Goal: Task Accomplishment & Management: Use online tool/utility

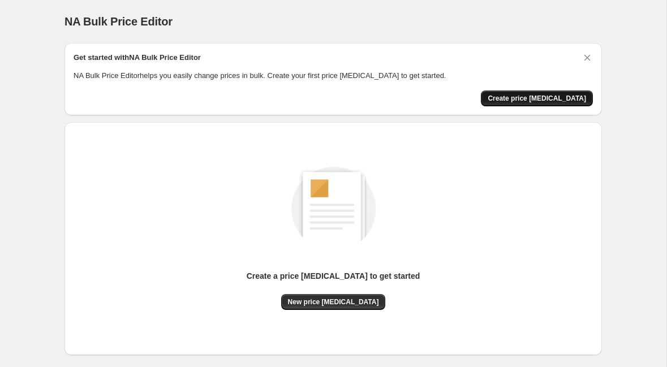
click at [535, 98] on span "Create price change job" at bounding box center [536, 98] width 98 height 9
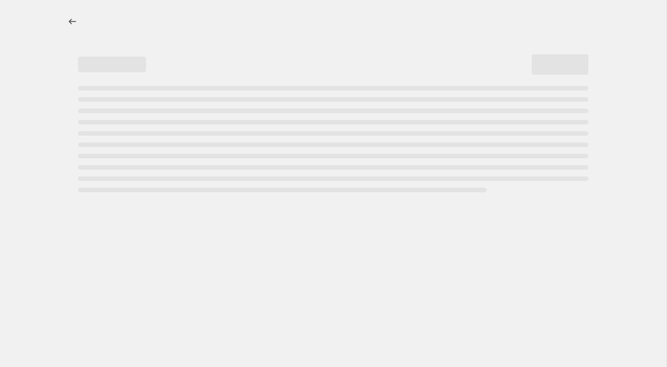
select select "percentage"
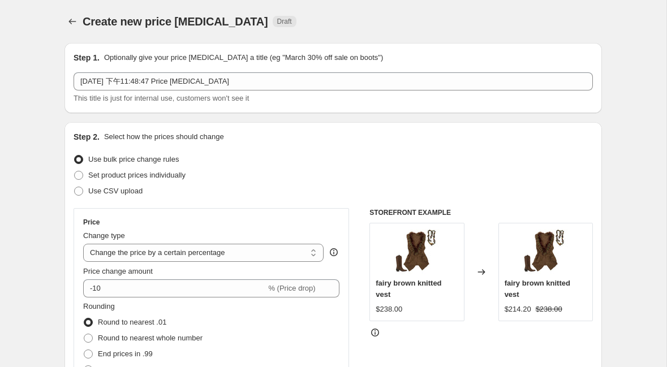
scroll to position [3, 0]
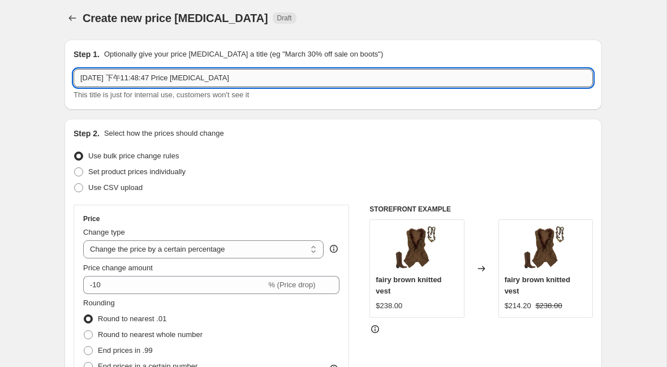
click at [194, 83] on input "2025年9月6日 下午11:48:47 Price change job" at bounding box center [332, 78] width 519 height 18
drag, startPoint x: 195, startPoint y: 366, endPoint x: 432, endPoint y: 70, distance: 378.9
click at [432, 71] on input "2025年9月6日 下午11:48:47 Price change job" at bounding box center [332, 78] width 519 height 18
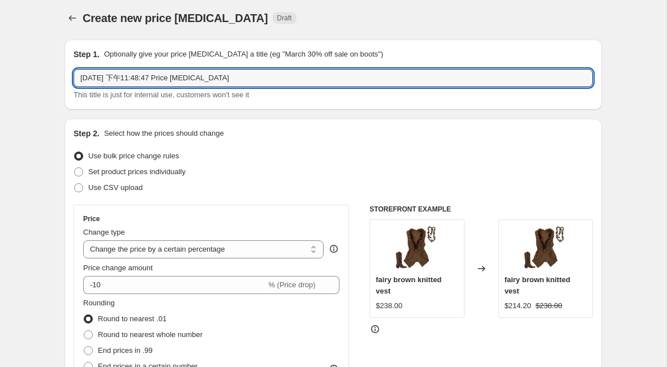
paste input "☆˗ˏˋ 全店貨品88折 ˎˊ˗☆ 折後買滿 $800 再送多一件！(數量有限 送完即止)"
click at [167, 79] on input "☆˗ˏˋ 全店貨品88折 ˎˊ˗☆ 折後買滿 $800 再送多一件！(數量有限 送完即止)" at bounding box center [332, 78] width 519 height 18
drag, startPoint x: 163, startPoint y: 77, endPoint x: 145, endPoint y: 77, distance: 18.1
click at [145, 77] on input "☆˗ˏˋ 全店貨品88折 ˎˊ˗☆ 折後買滿 $800 再送多一件！(數量有限 送完即止)" at bounding box center [332, 78] width 519 height 18
paste input "🎀"
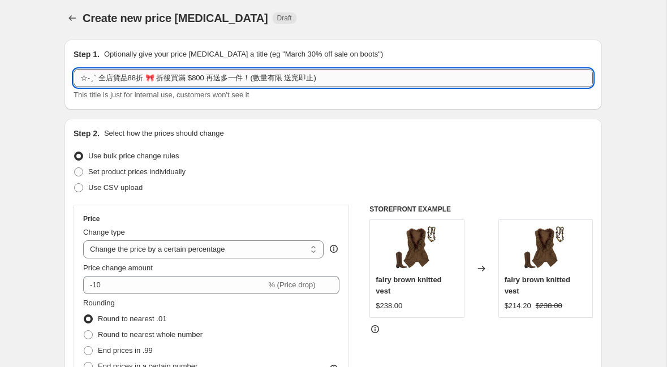
click at [145, 77] on input "☆˗ˏˋ 全店貨品88折 🎀 折後買滿 $800 再送多一件！(數量有限 送完即止)" at bounding box center [332, 78] width 519 height 18
drag, startPoint x: 100, startPoint y: 80, endPoint x: 77, endPoint y: 79, distance: 23.2
click at [77, 79] on input "☆˗ˏˋ 全店貨品88折🎀 折後買滿 $800 再送多一件！(數量有限 送完即止)" at bounding box center [332, 78] width 519 height 18
paste input "💗"
click at [137, 80] on input "💗全店貨品88折🎀 折後買滿 $800 再送多一件！(數量有限 送完即止)" at bounding box center [332, 78] width 519 height 18
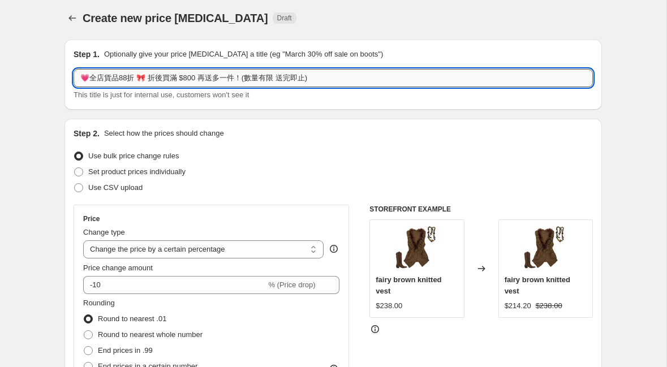
click at [91, 77] on input "💗全店貨品88折 🎀 折後買滿 $800 再送多一件！(數量有限 送完即止)" at bounding box center [332, 78] width 519 height 18
click at [168, 80] on input "💗 全店貨品88折 🎀 折後買滿 $800 再送多一件！(數量有限 送完即止)" at bounding box center [332, 78] width 519 height 18
click at [211, 76] on input "💗 全店貨品88折 🎀 折後買滿 $800 再送多一件！(數量有限 送完即止)" at bounding box center [332, 78] width 519 height 18
click at [225, 81] on input "💗 全店貨品88折 🎀 折後買滿 $800 再送多一件！(數量有限 送完即止)" at bounding box center [332, 78] width 519 height 18
click at [323, 75] on input "💗 全店貨品88折 🎀 折後買滿 $800 再送多一件！(數量有限 送完即止)" at bounding box center [332, 78] width 519 height 18
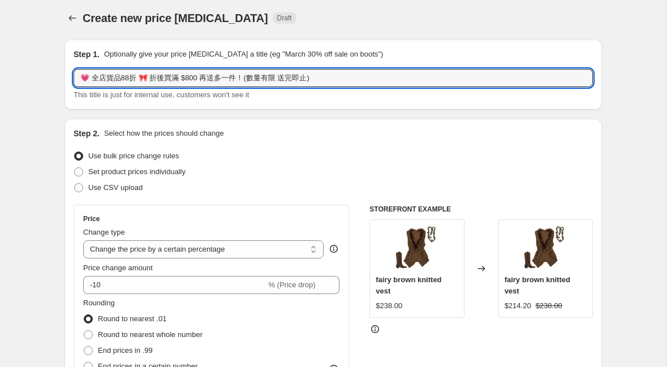
type input "💗 全店貨品88折 🎀 折後買滿 $800 再送多一件！(數量有限 送完即止)"
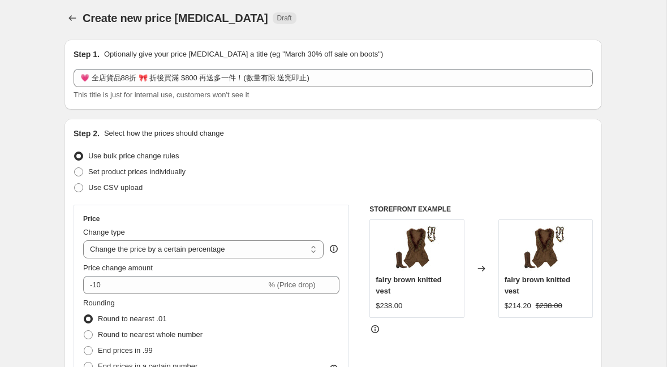
click at [331, 107] on div "Step 1. Optionally give your price change job a title (eg "March 30% off sale o…" at bounding box center [332, 75] width 537 height 70
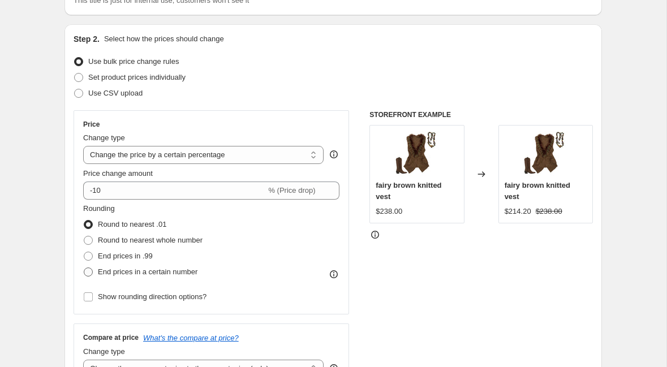
scroll to position [150, 0]
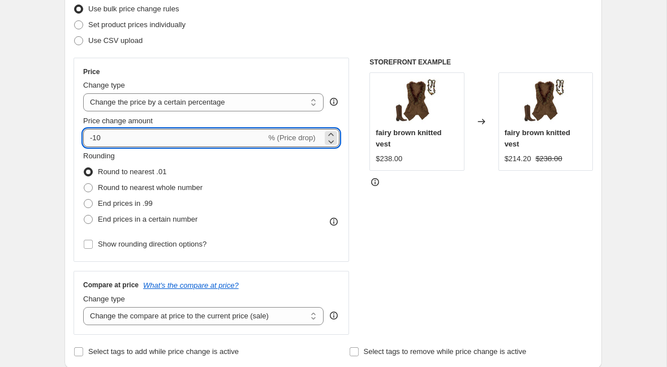
click at [222, 142] on input "-10" at bounding box center [174, 138] width 183 height 18
type input "-12"
click at [276, 196] on div "Rounding Round to nearest .01 Round to nearest whole number End prices in .99 E…" at bounding box center [211, 188] width 256 height 77
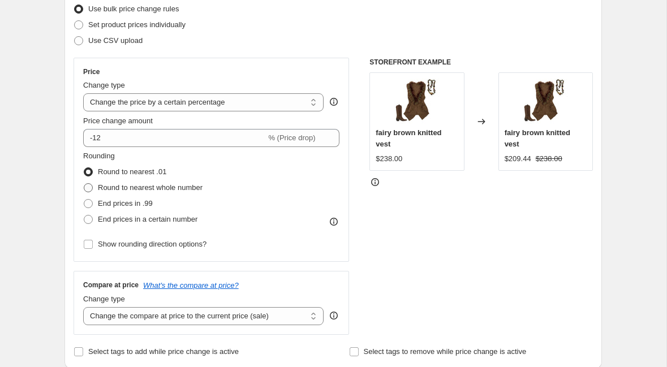
click at [91, 184] on span at bounding box center [88, 187] width 9 height 9
click at [84, 184] on input "Round to nearest whole number" at bounding box center [84, 183] width 1 height 1
radio input "true"
click at [92, 220] on span at bounding box center [88, 219] width 9 height 9
click at [84, 215] on input "End prices in a certain number" at bounding box center [84, 215] width 1 height 1
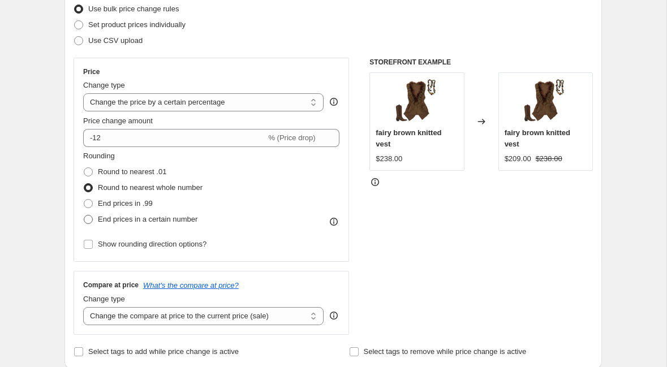
radio input "true"
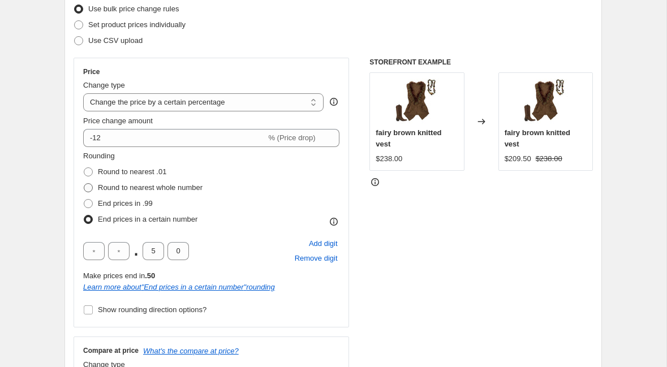
click at [89, 185] on span at bounding box center [88, 187] width 9 height 9
click at [84, 184] on input "Round to nearest whole number" at bounding box center [84, 183] width 1 height 1
radio input "true"
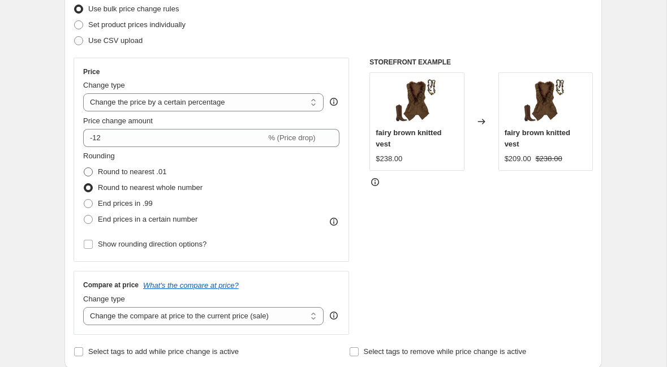
click at [89, 171] on span at bounding box center [88, 171] width 9 height 9
click at [84, 168] on input "Round to nearest .01" at bounding box center [84, 167] width 1 height 1
radio input "true"
click at [92, 185] on span at bounding box center [88, 187] width 9 height 9
click at [84, 184] on input "Round to nearest whole number" at bounding box center [84, 183] width 1 height 1
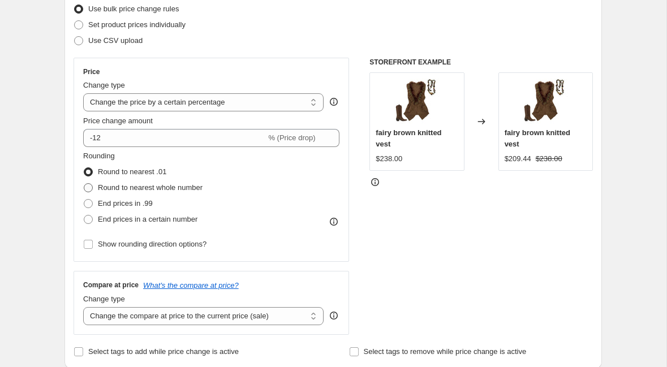
radio input "true"
click at [90, 198] on span at bounding box center [88, 203] width 10 height 10
click at [84, 199] on input "End prices in .99" at bounding box center [84, 199] width 1 height 1
radio input "true"
click at [89, 188] on span at bounding box center [88, 187] width 9 height 9
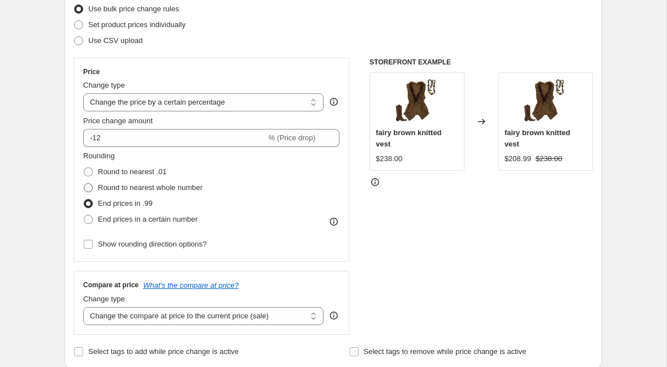
click at [84, 184] on input "Round to nearest whole number" at bounding box center [84, 183] width 1 height 1
radio input "true"
click at [90, 173] on span at bounding box center [88, 171] width 9 height 9
click at [84, 168] on input "Round to nearest .01" at bounding box center [84, 167] width 1 height 1
radio input "true"
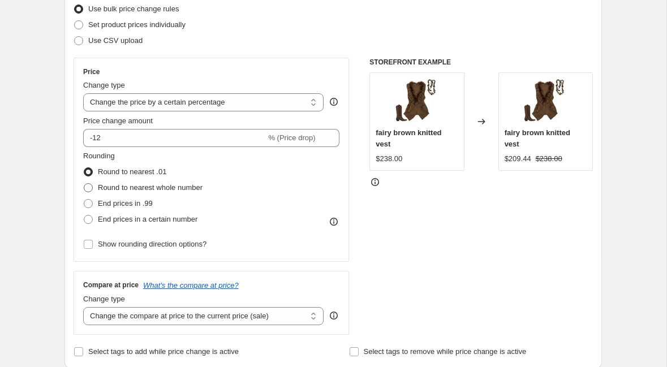
click at [90, 183] on span at bounding box center [88, 187] width 9 height 9
click at [84, 183] on input "Round to nearest whole number" at bounding box center [84, 183] width 1 height 1
radio input "true"
click at [89, 220] on span at bounding box center [88, 219] width 9 height 9
click at [84, 215] on input "End prices in a certain number" at bounding box center [84, 215] width 1 height 1
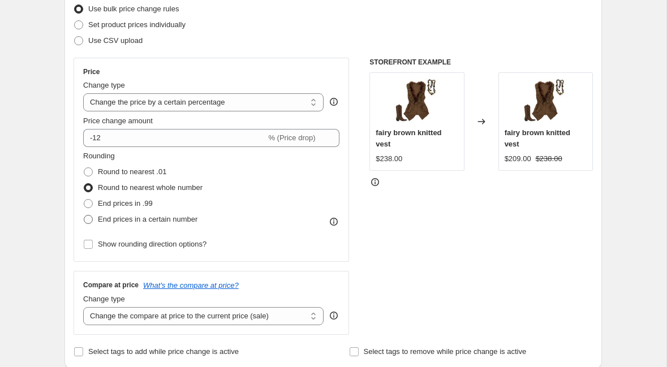
radio input "true"
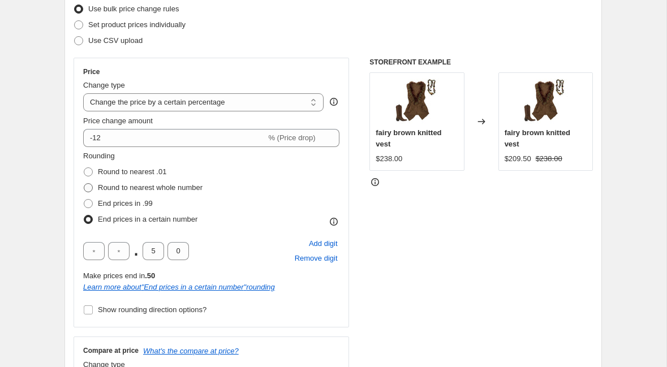
click at [89, 184] on span at bounding box center [88, 187] width 9 height 9
click at [84, 184] on input "Round to nearest whole number" at bounding box center [84, 183] width 1 height 1
radio input "true"
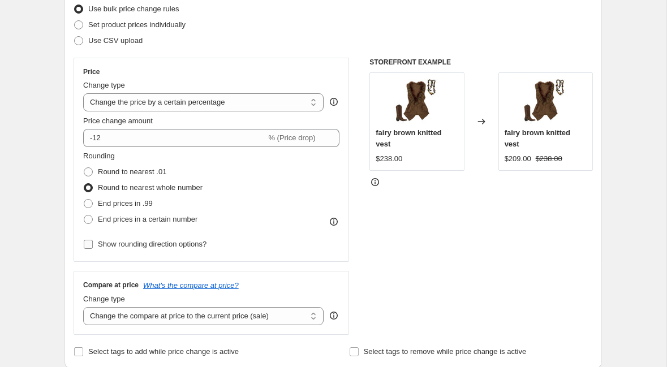
click at [86, 245] on input "Show rounding direction options?" at bounding box center [88, 244] width 9 height 9
checkbox input "true"
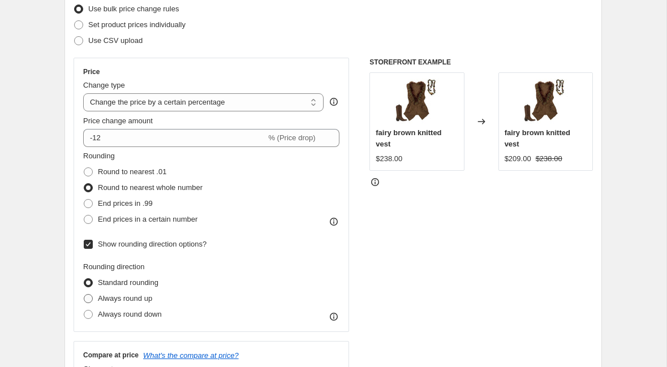
click at [87, 300] on span at bounding box center [88, 298] width 9 height 9
click at [84, 295] on input "Always round up" at bounding box center [84, 294] width 1 height 1
radio input "true"
click at [89, 282] on span at bounding box center [88, 282] width 9 height 9
click at [84, 279] on input "Standard rounding" at bounding box center [84, 278] width 1 height 1
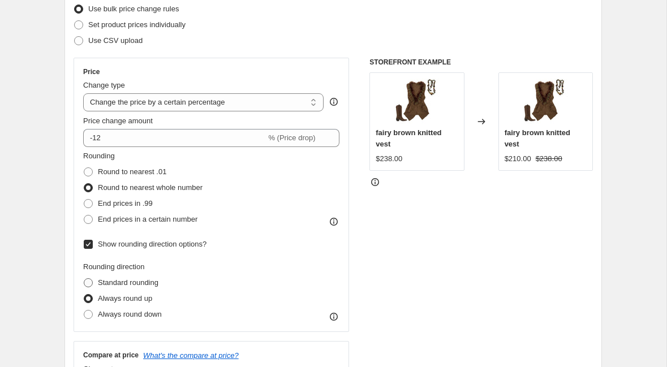
radio input "true"
click at [88, 244] on input "Show rounding direction options?" at bounding box center [88, 244] width 9 height 9
checkbox input "false"
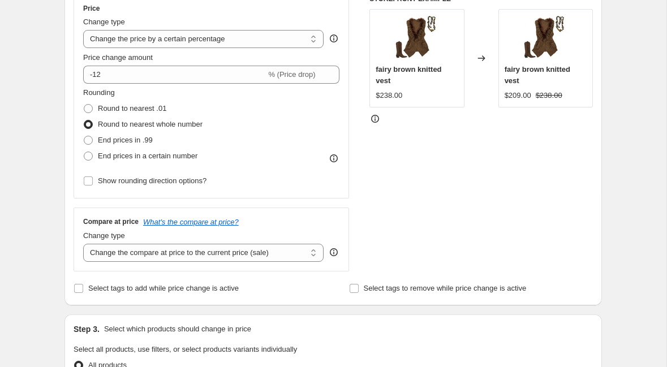
scroll to position [223, 0]
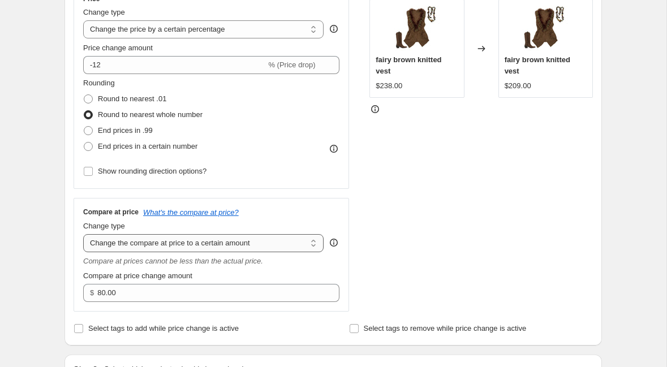
select select "ep"
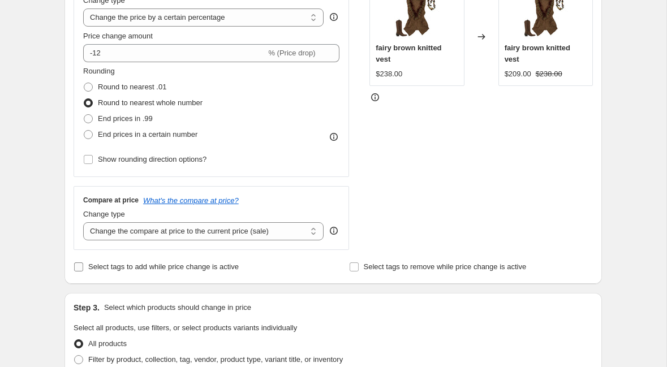
scroll to position [238, 0]
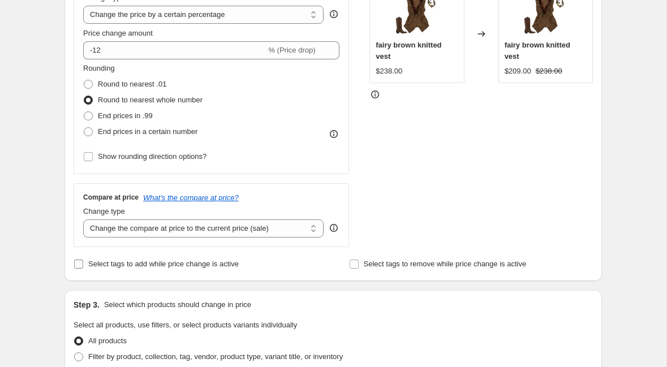
click at [78, 265] on input "Select tags to add while price change is active" at bounding box center [78, 264] width 9 height 9
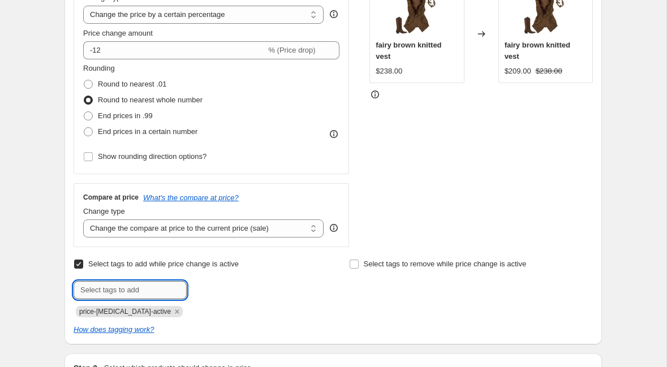
click at [95, 288] on input "text" at bounding box center [129, 290] width 113 height 18
click at [80, 264] on input "Select tags to add while price change is active" at bounding box center [78, 264] width 9 height 9
checkbox input "false"
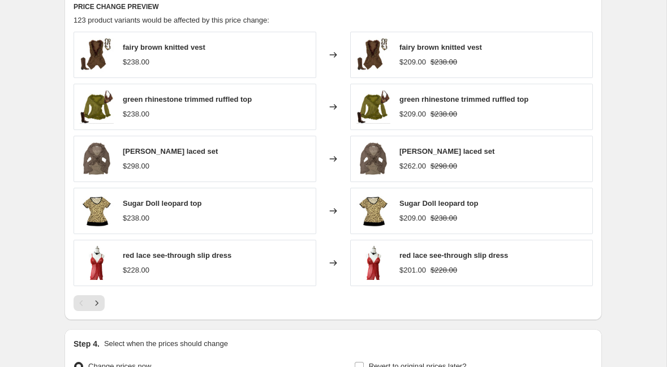
scroll to position [637, 0]
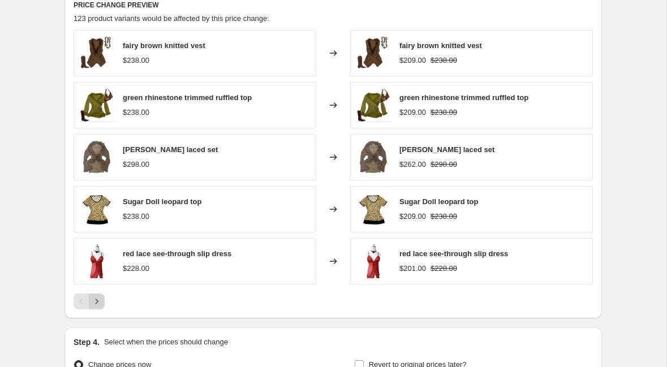
click at [94, 302] on icon "Next" at bounding box center [96, 301] width 11 height 11
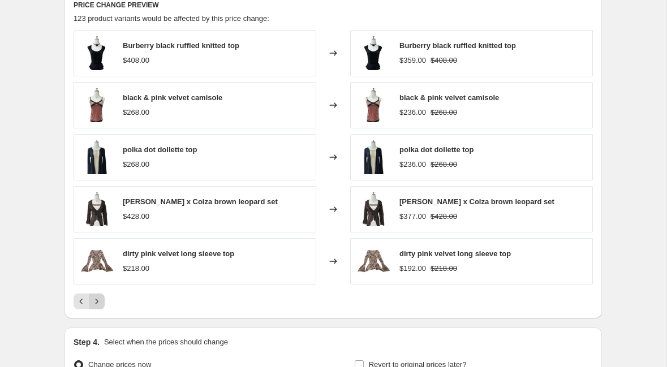
click at [94, 300] on icon "Next" at bounding box center [96, 301] width 11 height 11
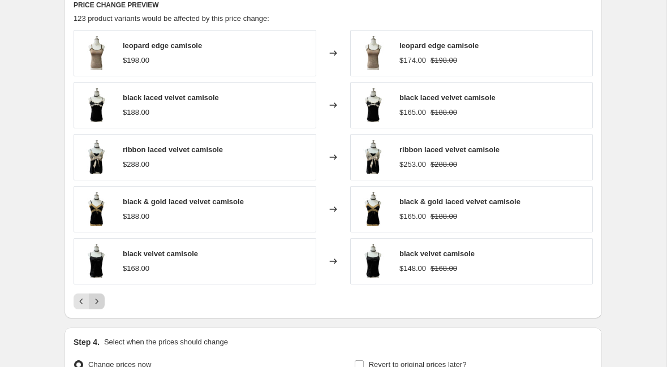
click at [94, 300] on icon "Next" at bounding box center [96, 301] width 11 height 11
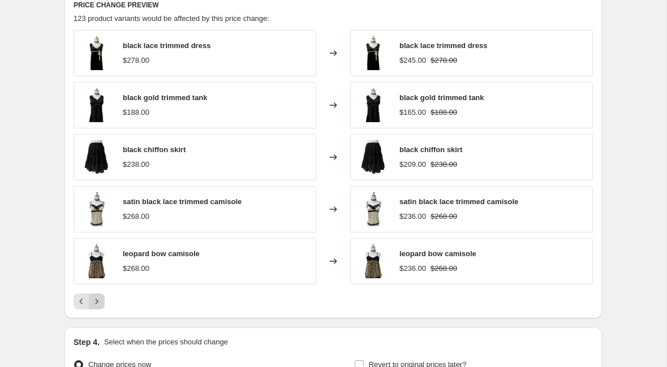
click at [97, 297] on icon "Next" at bounding box center [96, 301] width 11 height 11
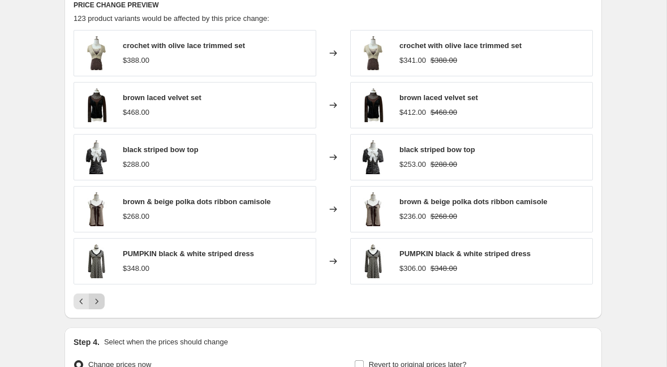
click at [96, 297] on icon "Next" at bounding box center [96, 301] width 11 height 11
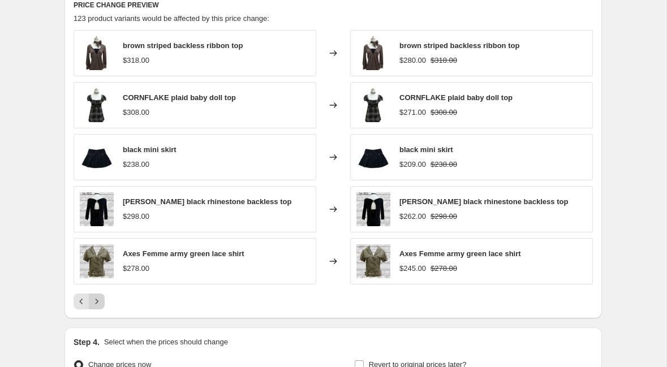
click at [96, 297] on icon "Next" at bounding box center [96, 301] width 11 height 11
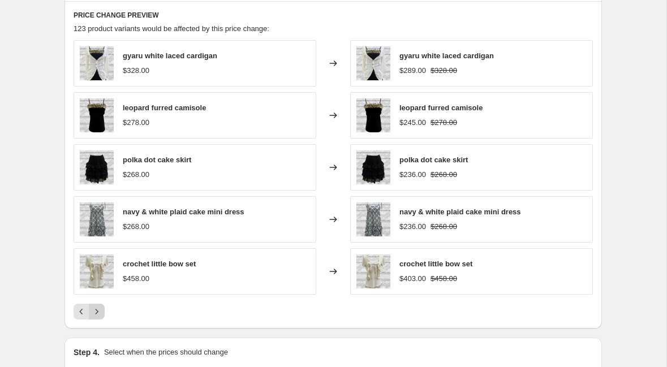
scroll to position [622, 0]
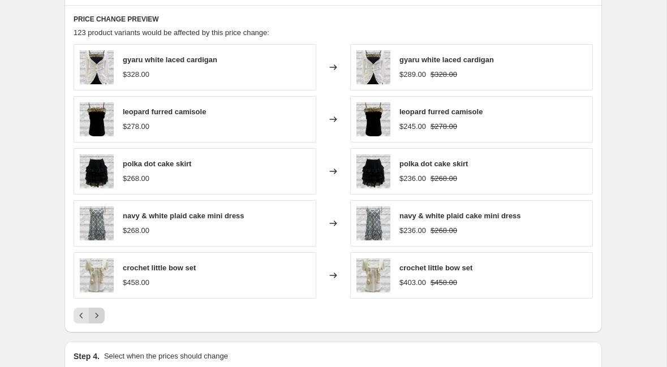
click at [97, 315] on icon "Next" at bounding box center [96, 315] width 11 height 11
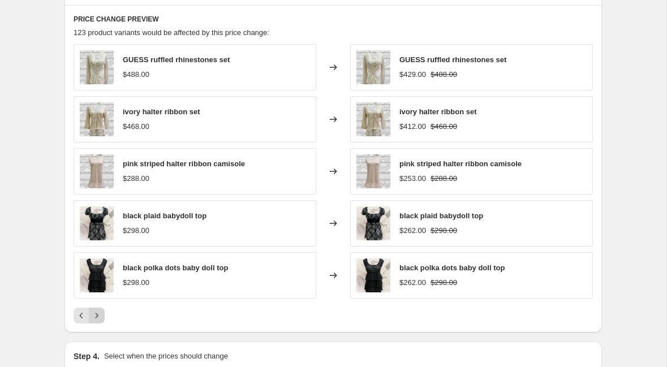
click at [98, 317] on icon "Next" at bounding box center [96, 315] width 11 height 11
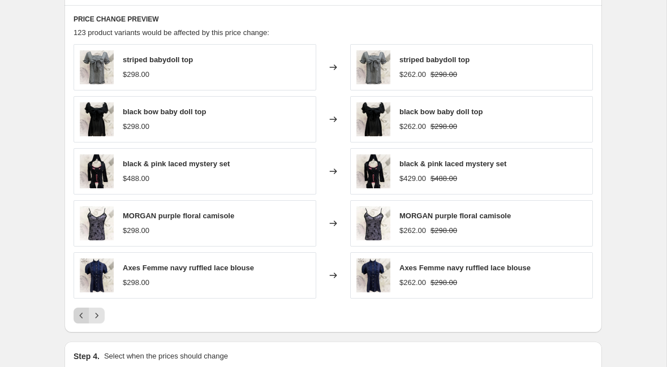
click at [81, 319] on icon "Previous" at bounding box center [81, 315] width 11 height 11
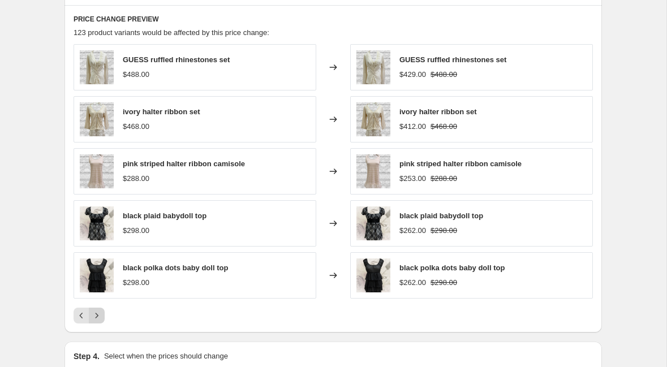
click at [95, 318] on icon "Next" at bounding box center [96, 315] width 11 height 11
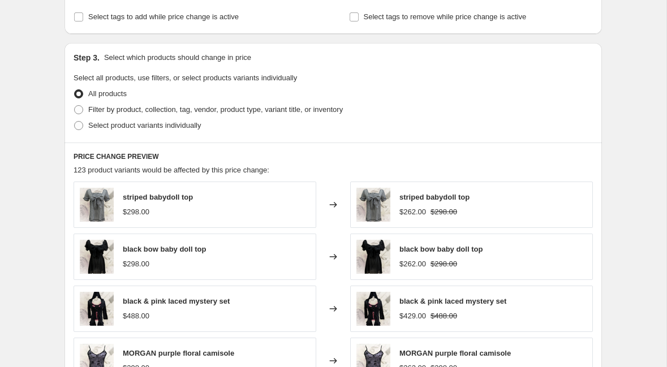
scroll to position [481, 0]
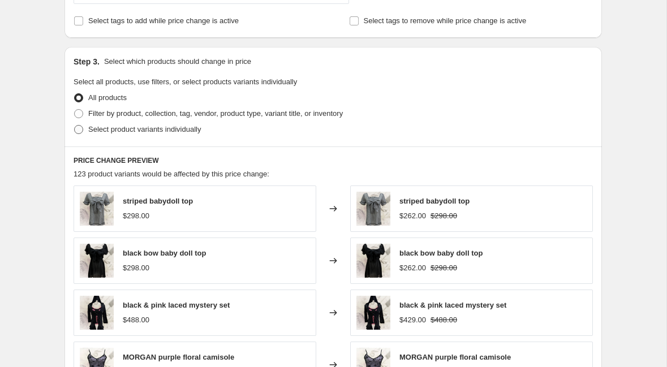
click at [81, 128] on span at bounding box center [78, 129] width 9 height 9
click at [75, 126] on input "Select product variants individually" at bounding box center [74, 125] width 1 height 1
radio input "true"
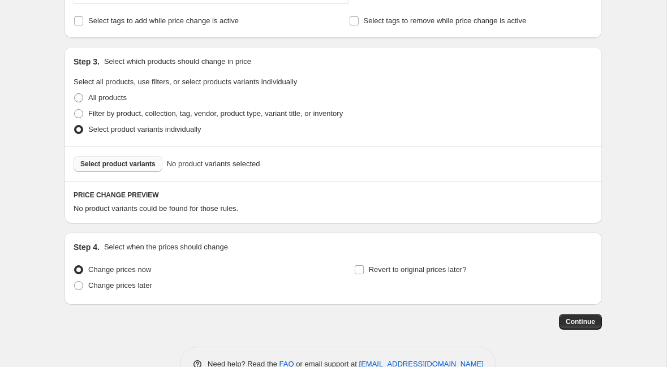
click at [107, 162] on span "Select product variants" at bounding box center [117, 163] width 75 height 9
click at [85, 113] on label "Filter by product, collection, tag, vendor, product type, variant title, or inv…" at bounding box center [207, 114] width 269 height 16
click at [75, 110] on input "Filter by product, collection, tag, vendor, product type, variant title, or inv…" at bounding box center [74, 109] width 1 height 1
radio input "true"
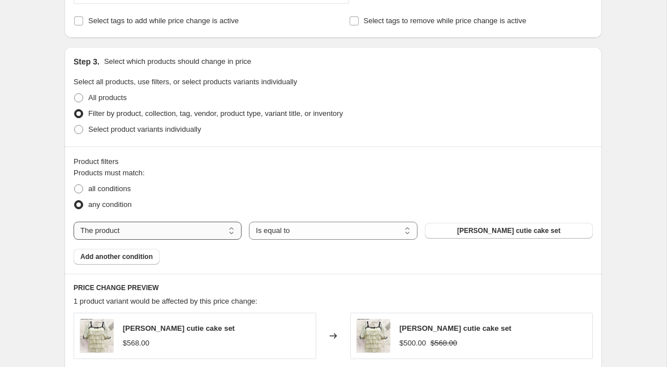
scroll to position [532, 0]
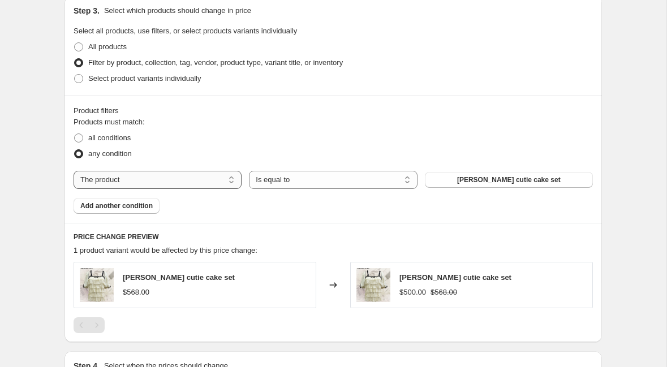
select select "collection"
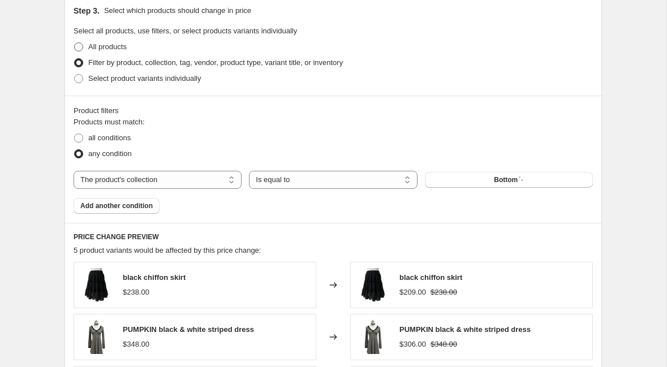
click at [83, 50] on span at bounding box center [78, 46] width 9 height 9
click at [75, 43] on input "All products" at bounding box center [74, 42] width 1 height 1
radio input "true"
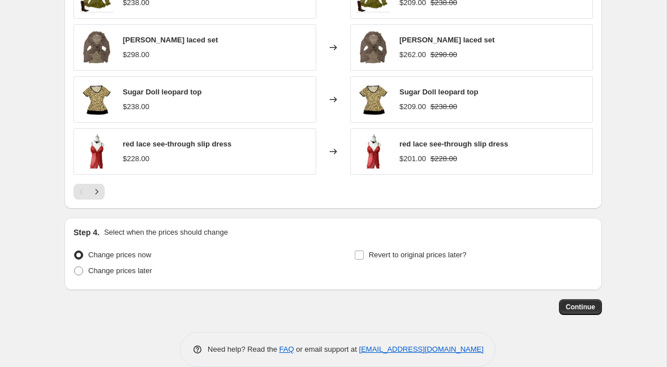
scroll to position [745, 0]
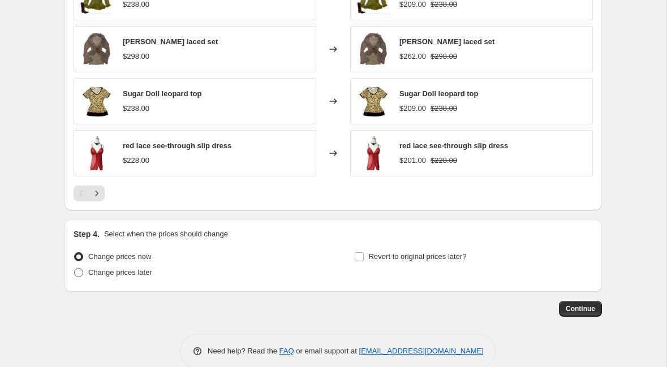
click at [76, 278] on label "Change prices later" at bounding box center [112, 273] width 79 height 16
click at [75, 269] on input "Change prices later" at bounding box center [74, 268] width 1 height 1
radio input "true"
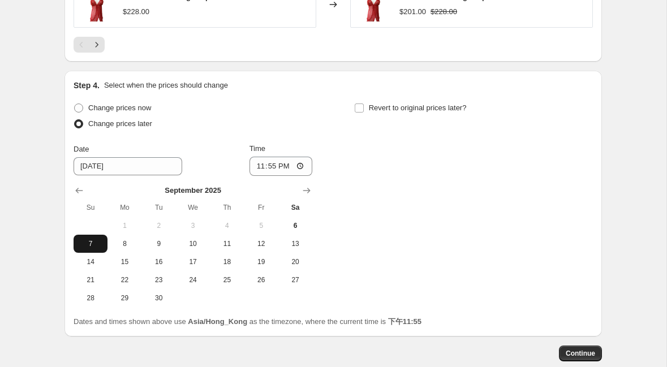
scroll to position [904, 0]
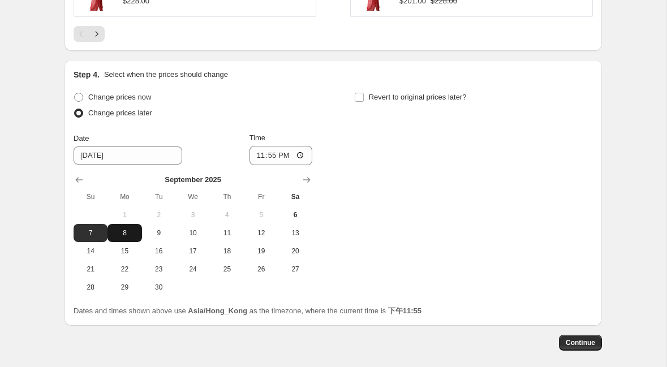
click at [124, 236] on span "8" at bounding box center [124, 232] width 25 height 9
type input "9/8/2025"
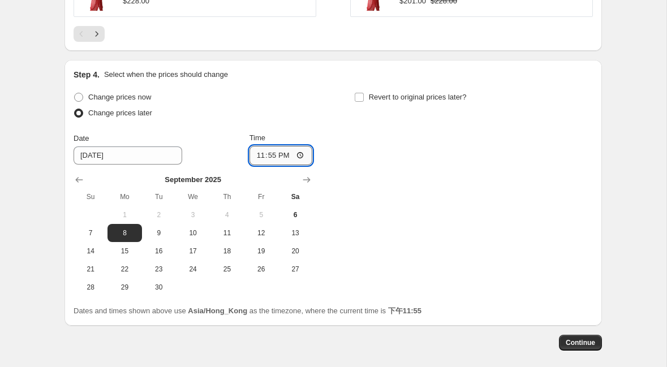
click at [288, 154] on input "23:55" at bounding box center [280, 155] width 63 height 19
click at [284, 155] on input "23:55" at bounding box center [280, 155] width 63 height 19
click at [270, 154] on input "23:55" at bounding box center [280, 155] width 63 height 19
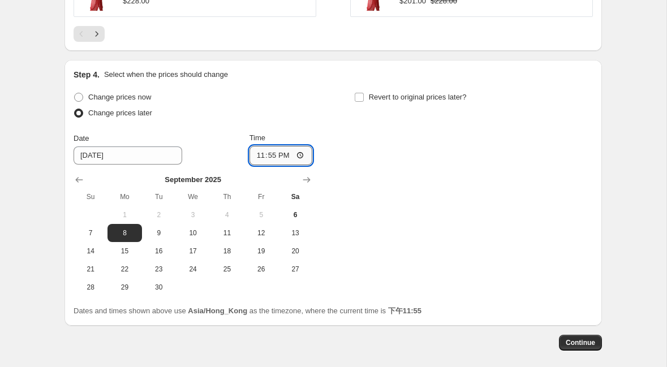
click at [270, 154] on input "23:55" at bounding box center [280, 155] width 63 height 19
click at [360, 174] on div "Change prices now Change prices later Date 9/8/2025 Time 23:55 September 2025 S…" at bounding box center [332, 192] width 519 height 207
click at [304, 155] on input "23:55" at bounding box center [280, 155] width 63 height 19
click at [304, 157] on input "23:55" at bounding box center [280, 155] width 63 height 19
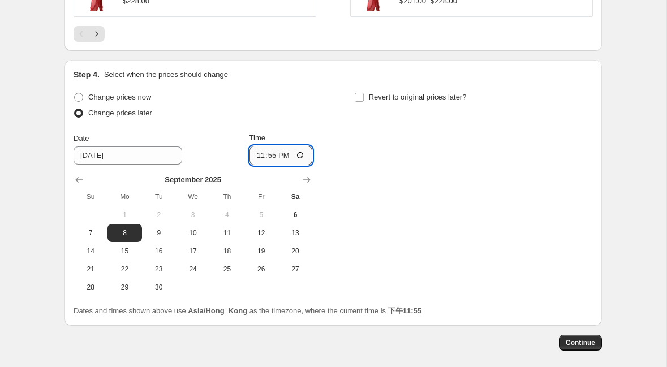
click at [304, 157] on input "23:55" at bounding box center [280, 155] width 63 height 19
click at [288, 154] on input "Time" at bounding box center [280, 155] width 63 height 19
click at [271, 156] on input "Time" at bounding box center [280, 155] width 63 height 19
click at [303, 153] on input "Time" at bounding box center [280, 155] width 63 height 19
type input "00:00"
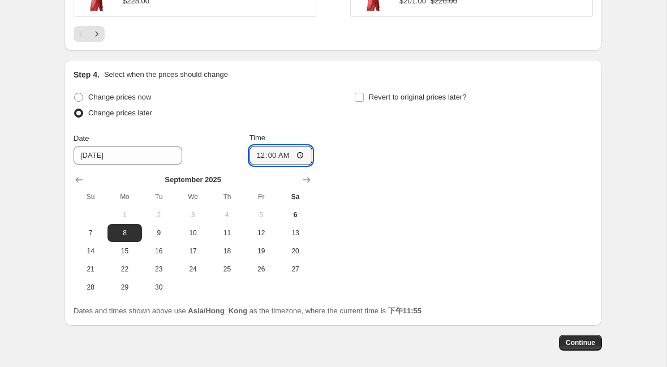
click at [389, 141] on div "Change prices now Change prices later Date 9/8/2025 Time 00:00 September 2025 S…" at bounding box center [332, 192] width 519 height 207
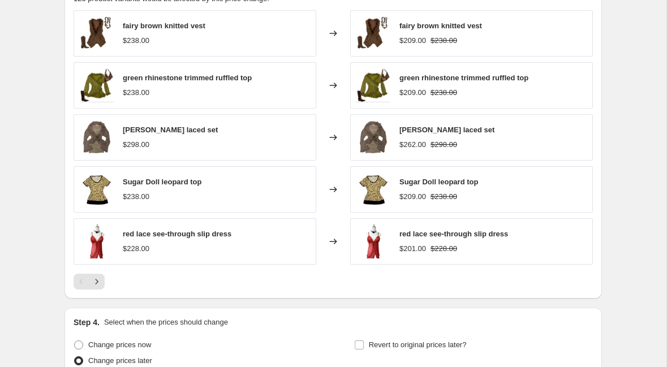
scroll to position [645, 0]
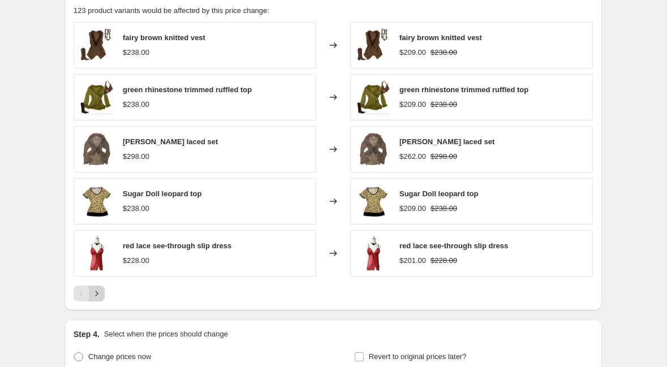
click at [93, 296] on icon "Next" at bounding box center [96, 293] width 11 height 11
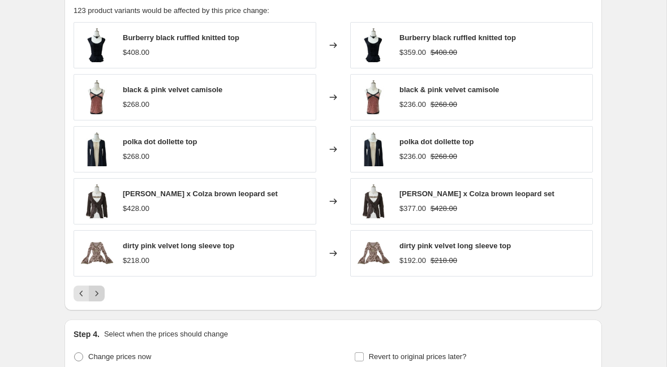
click at [93, 296] on icon "Next" at bounding box center [96, 293] width 11 height 11
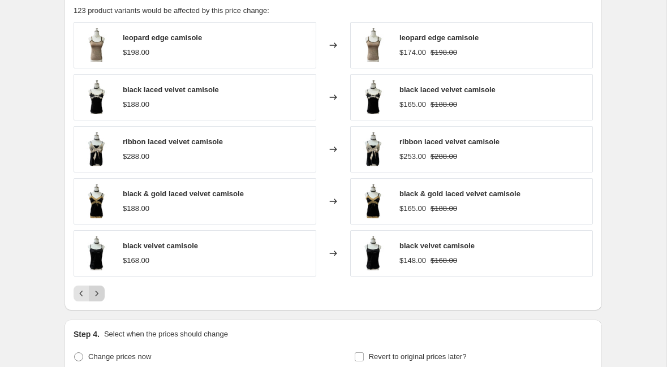
click at [93, 296] on icon "Next" at bounding box center [96, 293] width 11 height 11
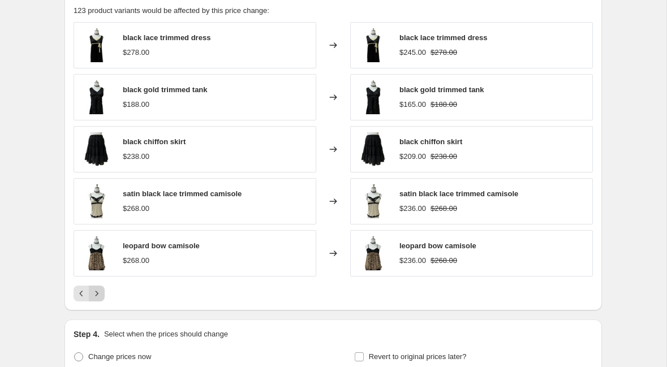
click at [93, 296] on icon "Next" at bounding box center [96, 293] width 11 height 11
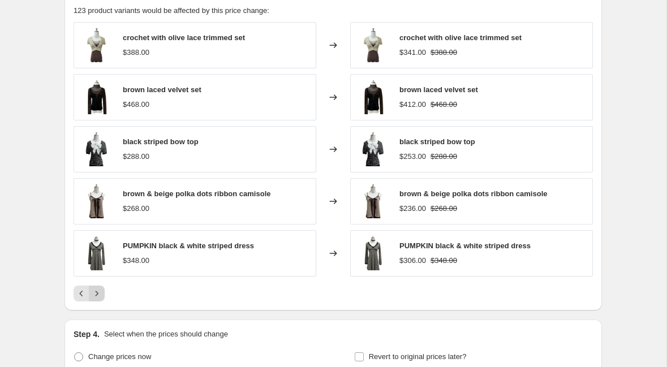
click at [93, 296] on icon "Next" at bounding box center [96, 293] width 11 height 11
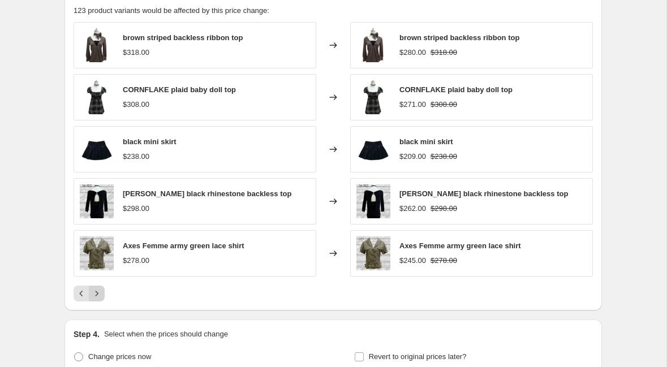
click at [93, 296] on icon "Next" at bounding box center [96, 293] width 11 height 11
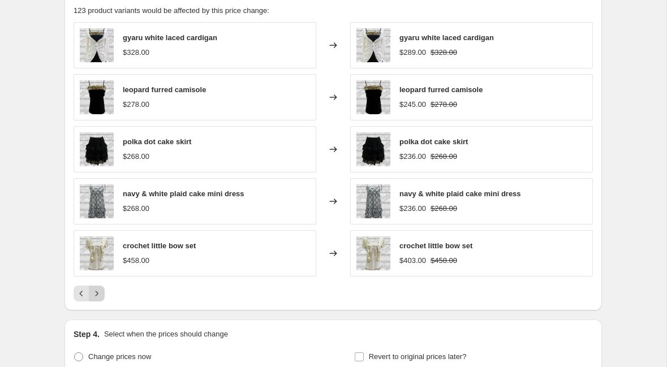
click at [93, 296] on icon "Next" at bounding box center [96, 293] width 11 height 11
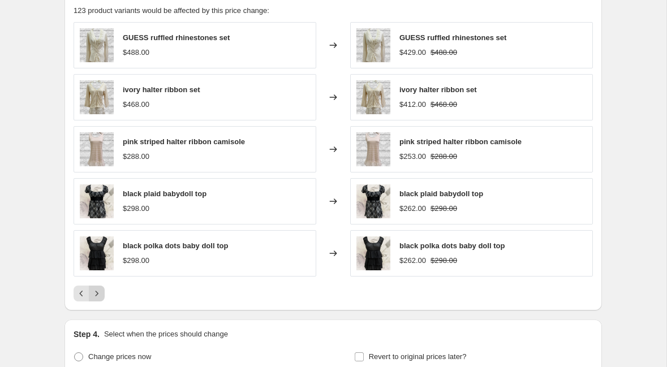
click at [93, 296] on icon "Next" at bounding box center [96, 293] width 11 height 11
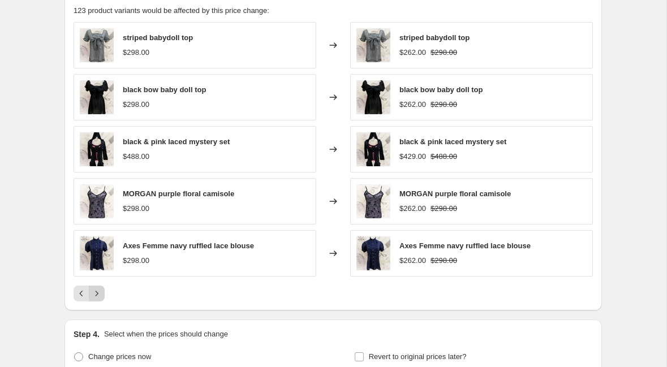
click at [93, 296] on icon "Next" at bounding box center [96, 293] width 11 height 11
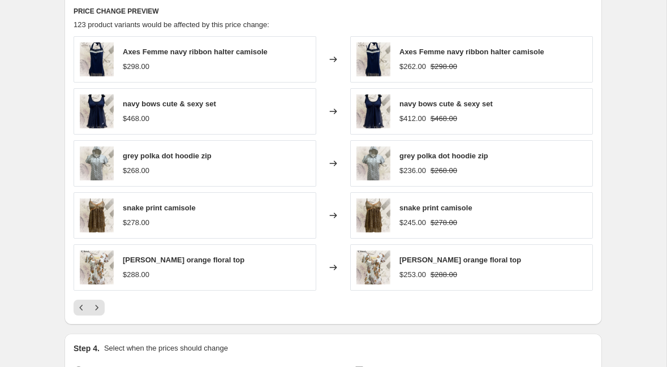
scroll to position [635, 0]
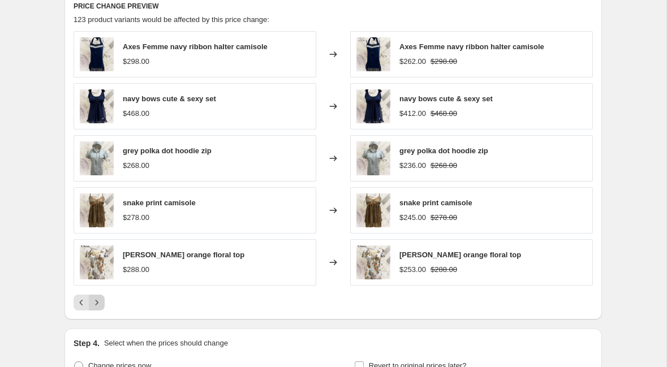
click at [96, 301] on icon "Next" at bounding box center [96, 302] width 11 height 11
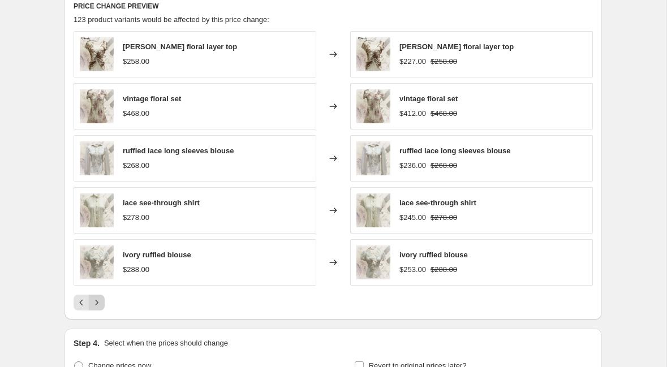
click at [97, 303] on icon "Next" at bounding box center [96, 302] width 11 height 11
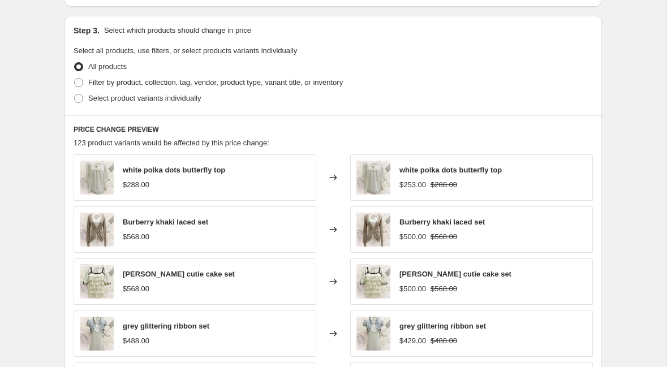
scroll to position [505, 0]
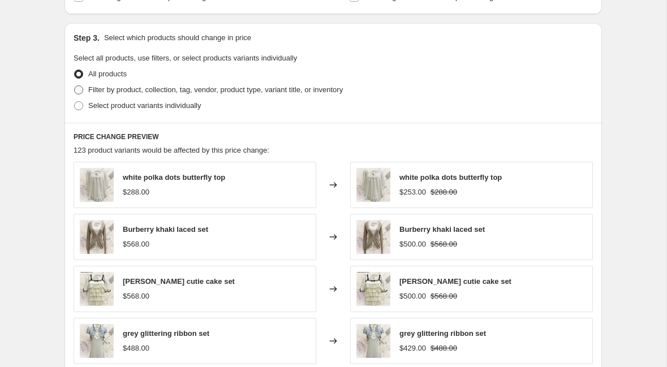
click at [80, 94] on span at bounding box center [78, 89] width 9 height 9
click at [75, 86] on input "Filter by product, collection, tag, vendor, product type, variant title, or inv…" at bounding box center [74, 85] width 1 height 1
radio input "true"
select select "collection"
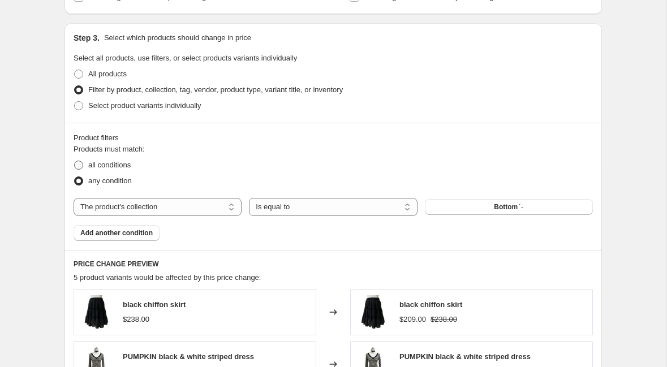
click at [79, 162] on span at bounding box center [78, 165] width 9 height 9
click at [75, 161] on input "all conditions" at bounding box center [74, 161] width 1 height 1
radio input "true"
drag, startPoint x: 305, startPoint y: 214, endPoint x: 304, endPoint y: 192, distance: 22.1
click at [304, 192] on div "Products must match: all conditions any condition The product The product's col…" at bounding box center [332, 192] width 519 height 97
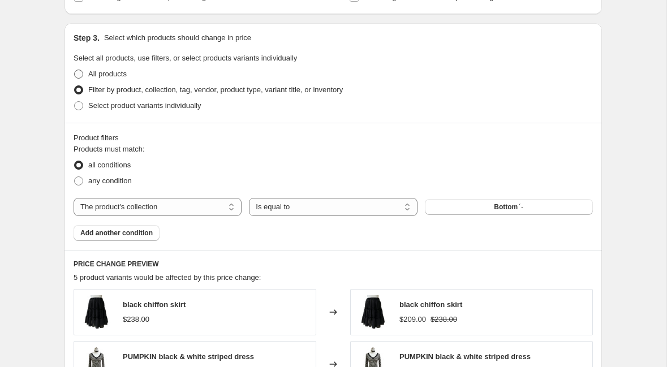
click at [80, 73] on span at bounding box center [78, 74] width 9 height 9
click at [75, 70] on input "All products" at bounding box center [74, 70] width 1 height 1
radio input "true"
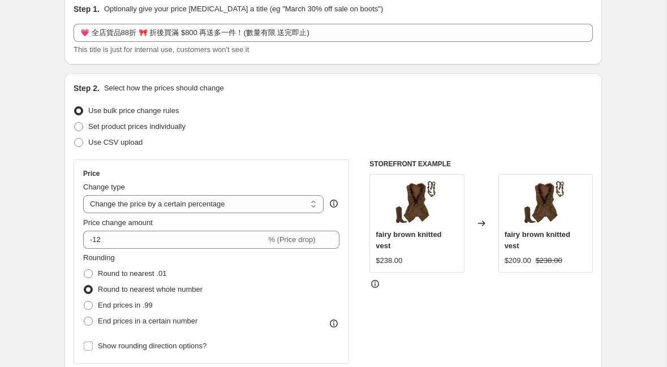
scroll to position [47, 0]
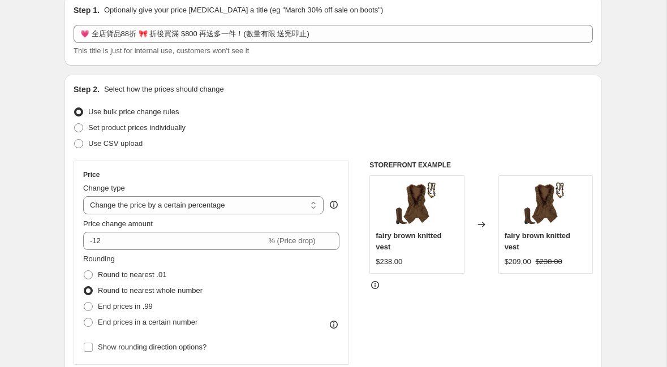
click at [374, 282] on icon at bounding box center [375, 285] width 8 height 8
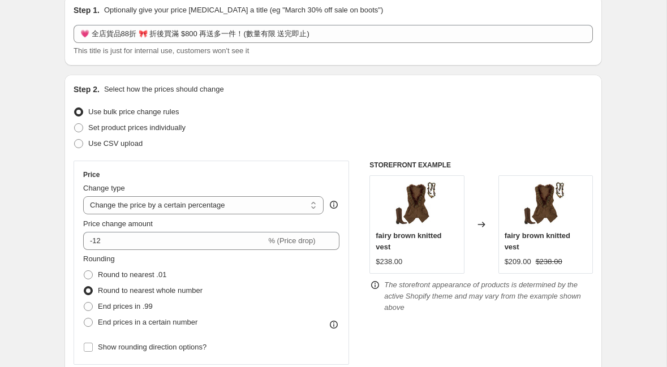
click at [375, 283] on icon at bounding box center [374, 283] width 1 height 1
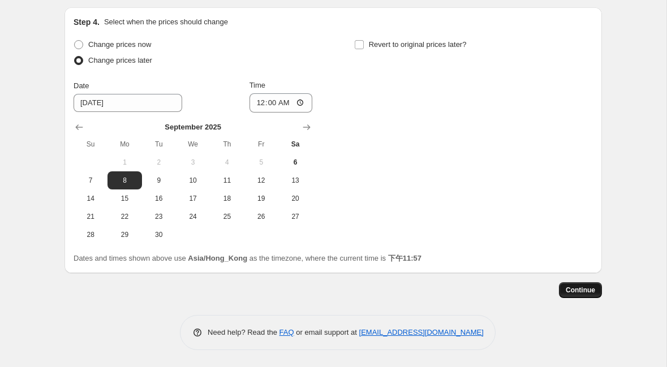
scroll to position [958, 0]
click at [576, 292] on span "Continue" at bounding box center [579, 290] width 29 height 9
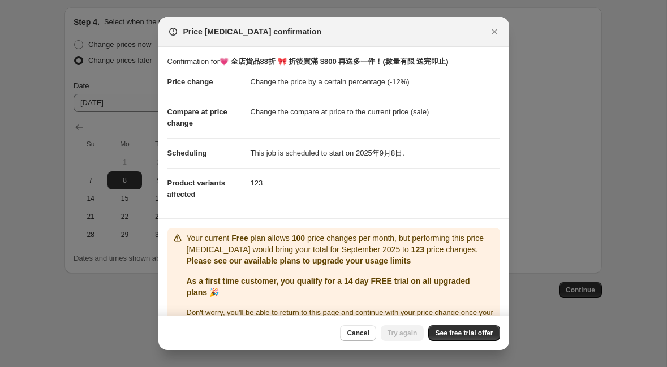
scroll to position [0, 0]
click at [491, 34] on icon "Close" at bounding box center [493, 31] width 11 height 11
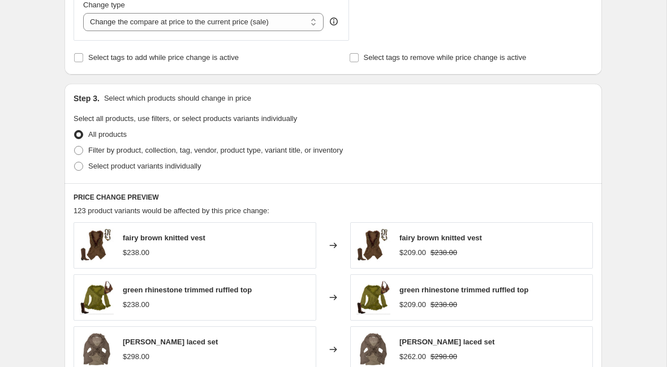
scroll to position [364, 0]
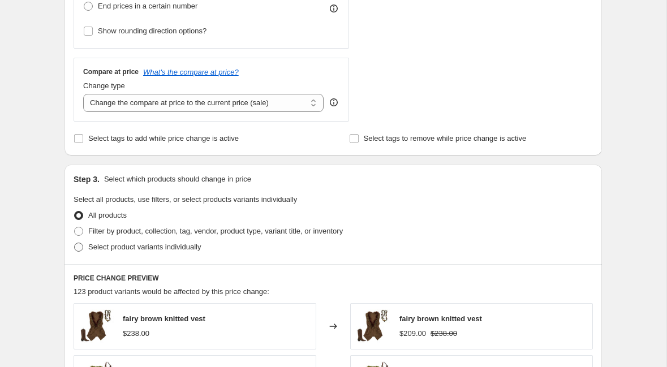
click at [79, 246] on span at bounding box center [78, 247] width 9 height 9
click at [75, 243] on input "Select product variants individually" at bounding box center [74, 243] width 1 height 1
radio input "true"
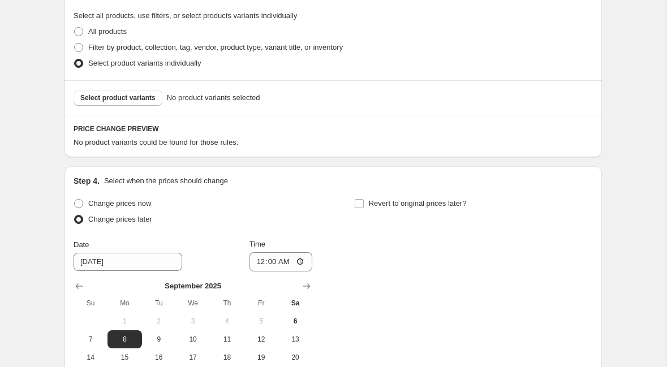
scroll to position [551, 0]
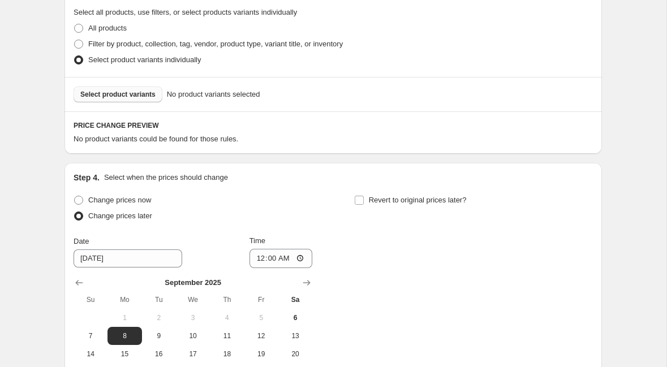
click at [147, 96] on span "Select product variants" at bounding box center [117, 94] width 75 height 9
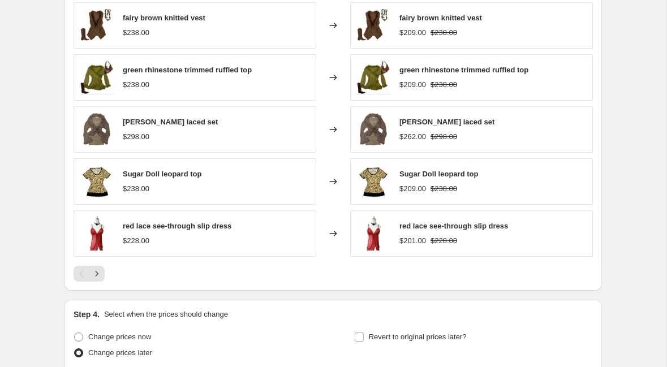
scroll to position [699, 0]
click at [98, 267] on button "Next" at bounding box center [97, 273] width 16 height 16
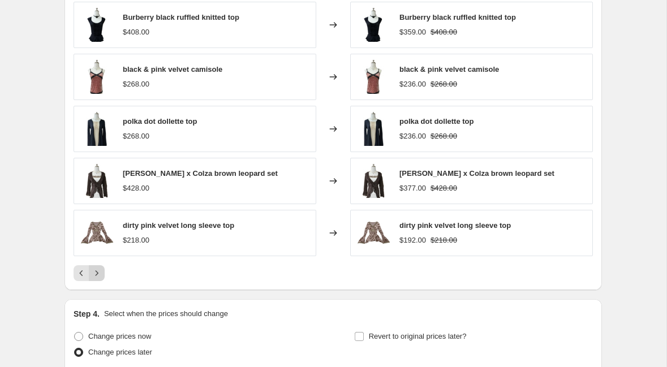
click at [98, 269] on icon "Next" at bounding box center [96, 272] width 11 height 11
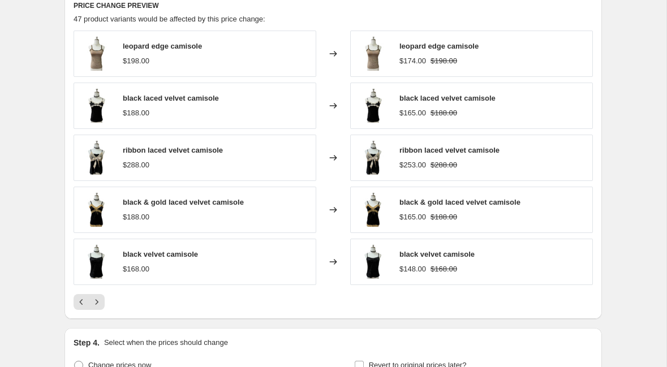
scroll to position [672, 0]
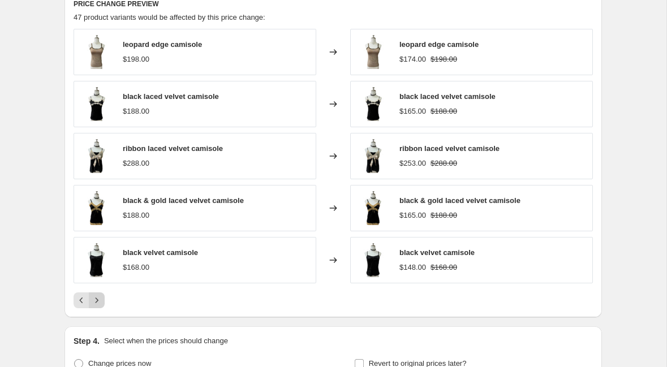
click at [95, 299] on icon "Next" at bounding box center [96, 300] width 11 height 11
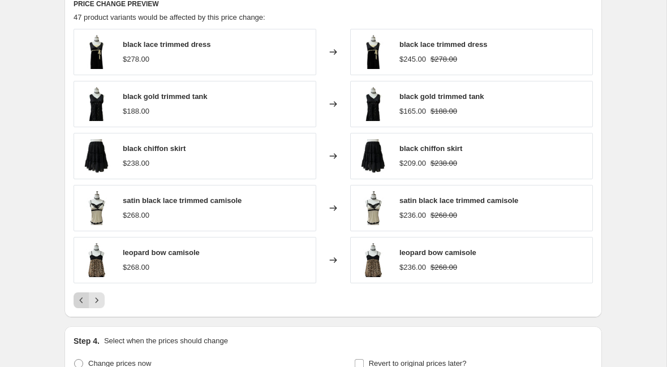
click at [76, 296] on icon "Previous" at bounding box center [81, 300] width 11 height 11
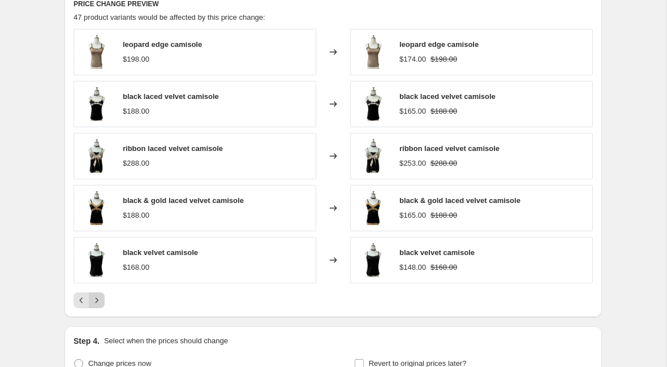
click at [96, 299] on icon "Next" at bounding box center [96, 300] width 11 height 11
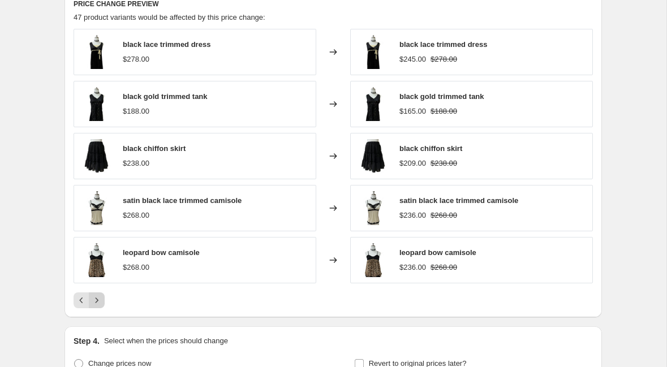
click at [96, 300] on icon "Next" at bounding box center [96, 300] width 11 height 11
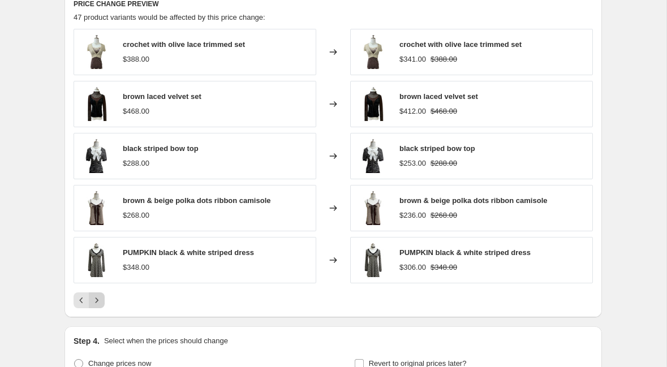
click at [96, 300] on icon "Next" at bounding box center [96, 300] width 11 height 11
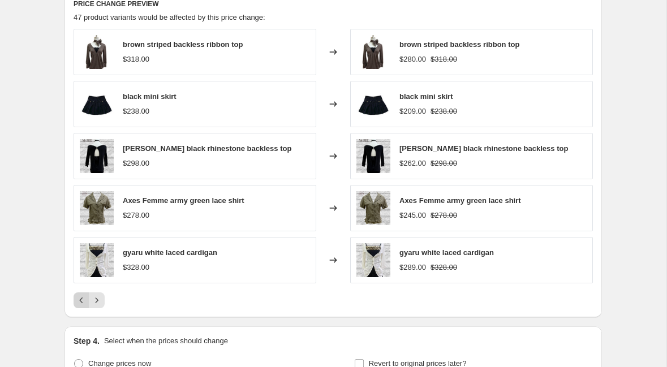
click at [79, 295] on icon "Previous" at bounding box center [81, 300] width 11 height 11
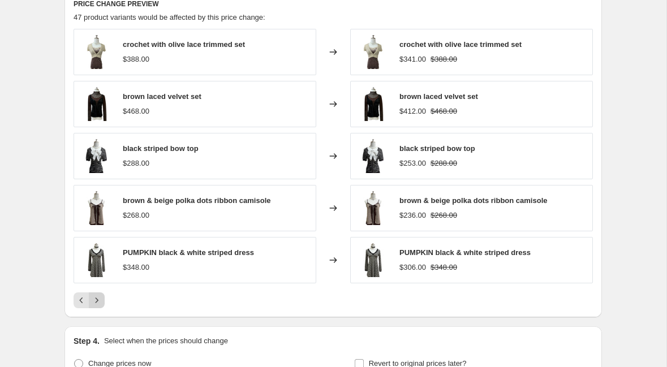
click at [96, 296] on icon "Next" at bounding box center [96, 300] width 11 height 11
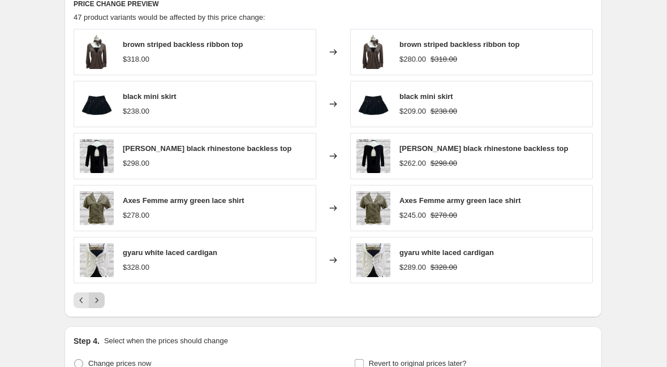
click at [96, 296] on icon "Next" at bounding box center [96, 300] width 11 height 11
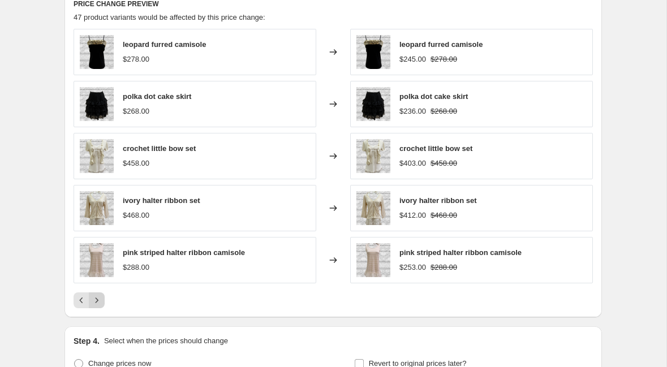
click at [96, 296] on icon "Next" at bounding box center [96, 300] width 11 height 11
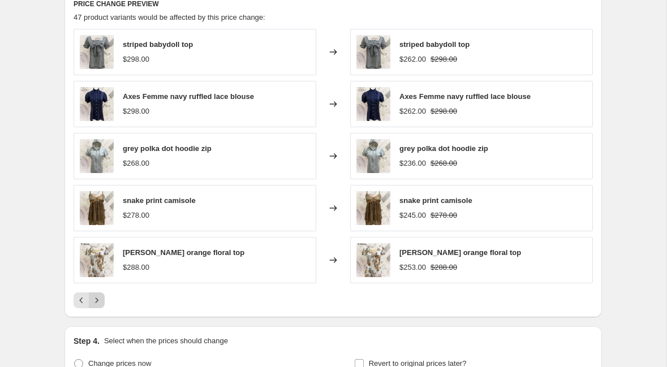
click at [96, 297] on icon "Next" at bounding box center [96, 300] width 11 height 11
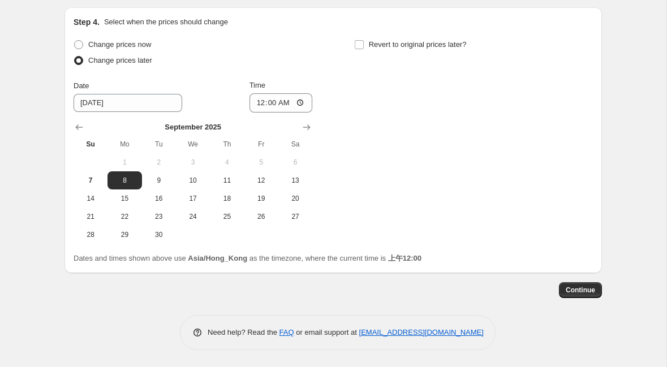
scroll to position [992, 0]
click at [568, 291] on span "Continue" at bounding box center [579, 290] width 29 height 9
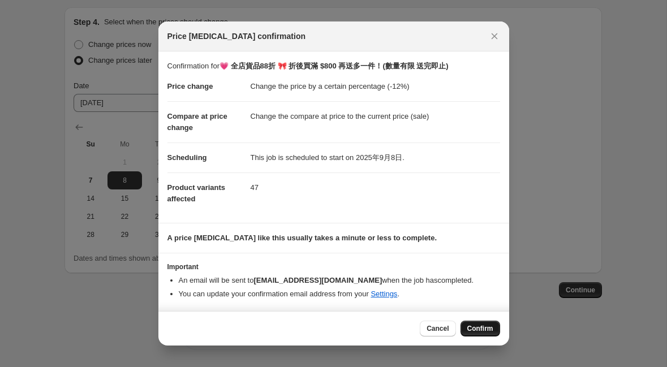
click at [467, 327] on span "Confirm" at bounding box center [480, 328] width 26 height 9
